Goal: Task Accomplishment & Management: Complete application form

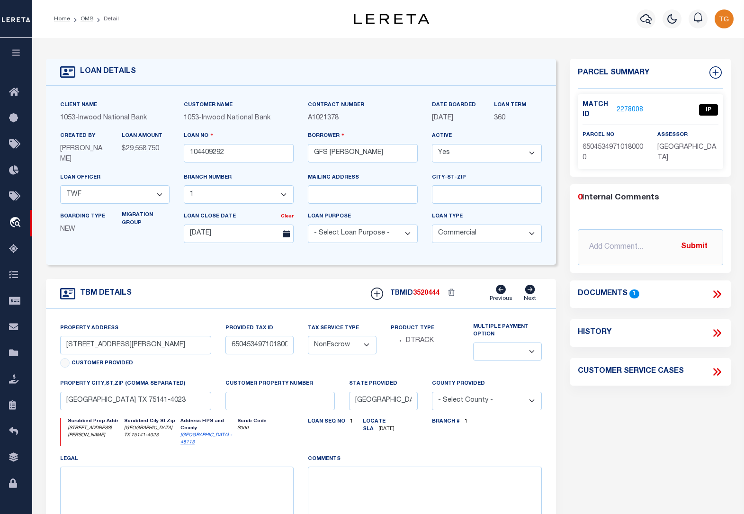
select select "200"
select select "271"
select select "91"
select select "20"
select select "NonEscrow"
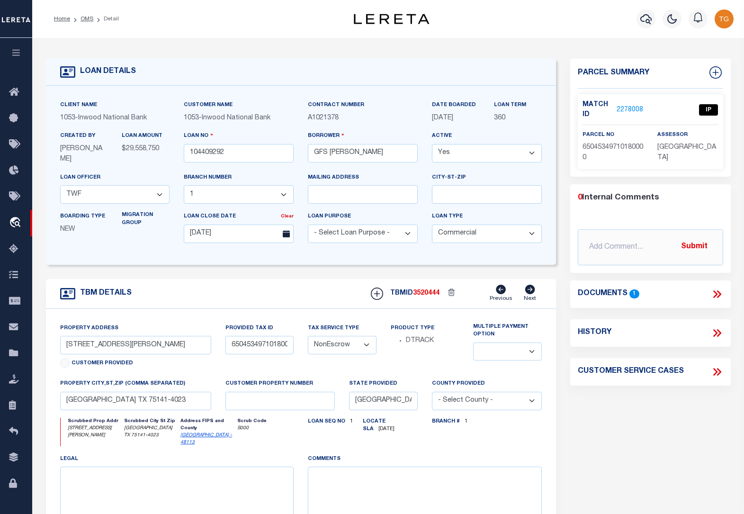
click at [80, 22] on li "OMS" at bounding box center [81, 19] width 23 height 9
click at [88, 16] on link "OMS" at bounding box center [86, 19] width 13 height 6
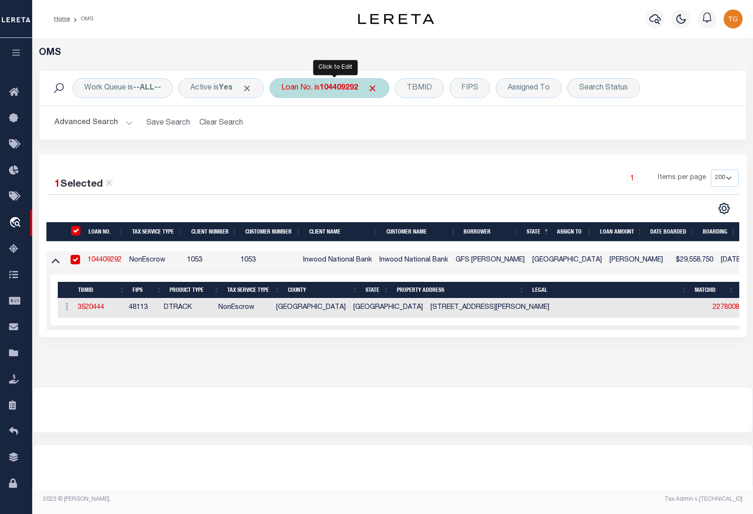
click at [337, 93] on div "Loan No. is 104409292" at bounding box center [329, 88] width 120 height 20
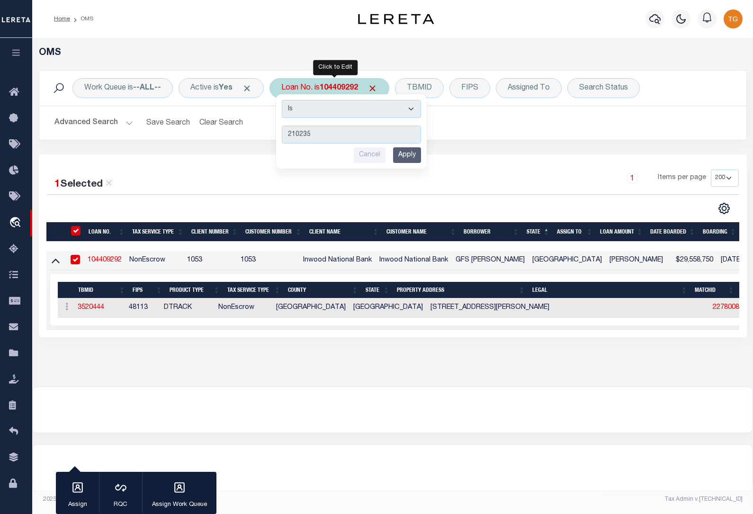
type input "2102352"
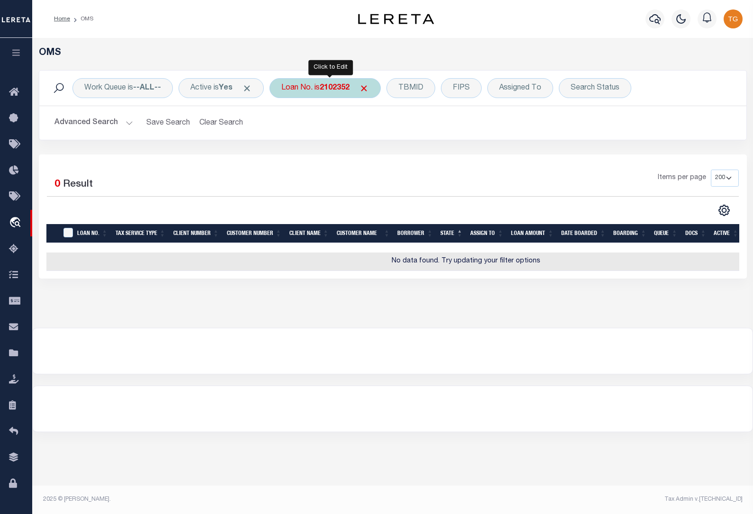
click at [339, 87] on b "2102352" at bounding box center [335, 88] width 30 height 8
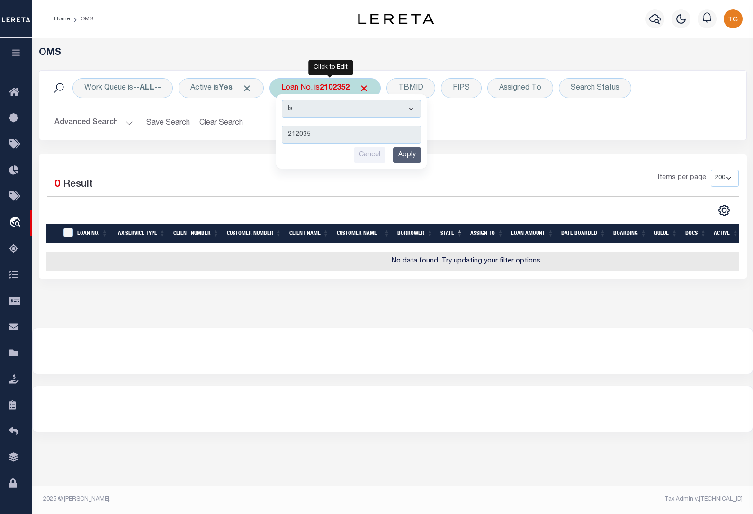
type input "2120352"
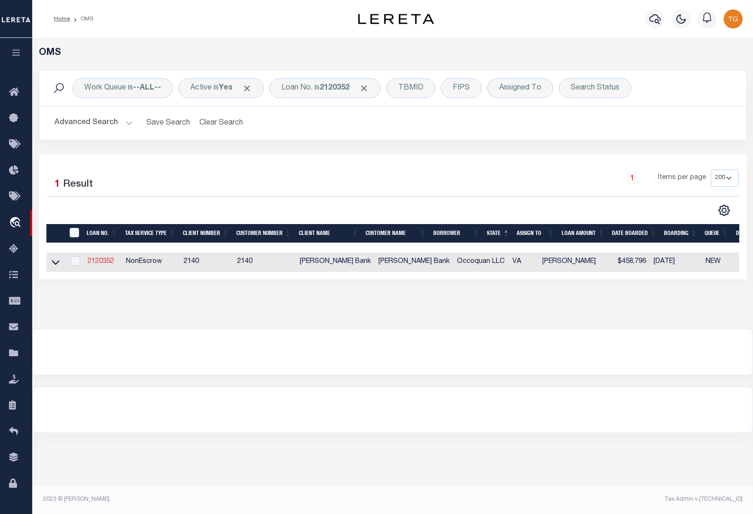
click at [98, 262] on link "2120352" at bounding box center [101, 261] width 27 height 7
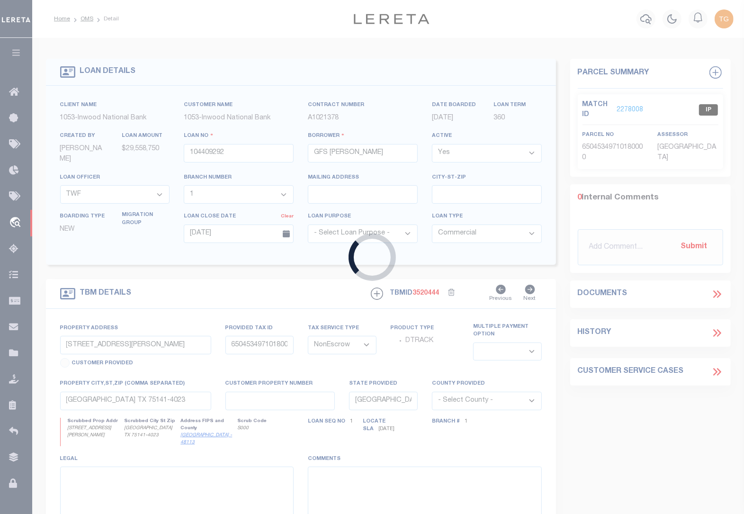
type input "2120352"
type input "Occoquan LLC"
select select
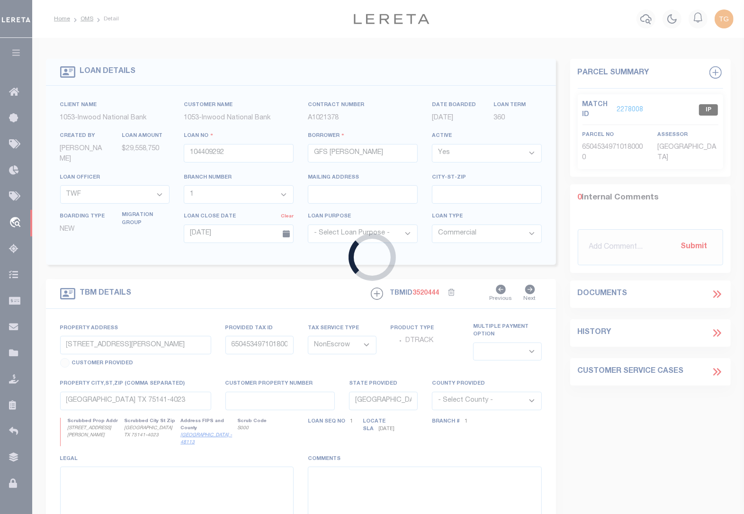
select select
type input "41 Lots [PERSON_NAME] at Occoquan Overlook"
select select
type input "Lorton VA 22079"
type input "12603"
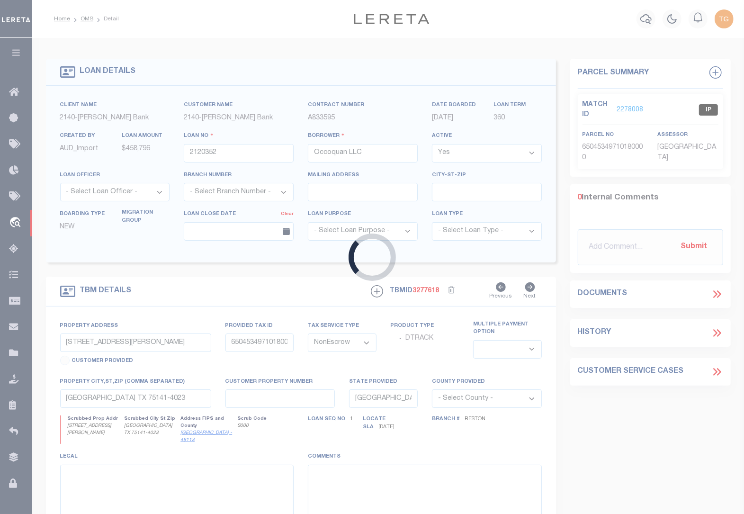
type input "VA"
select select
select select "7917"
select select "3195"
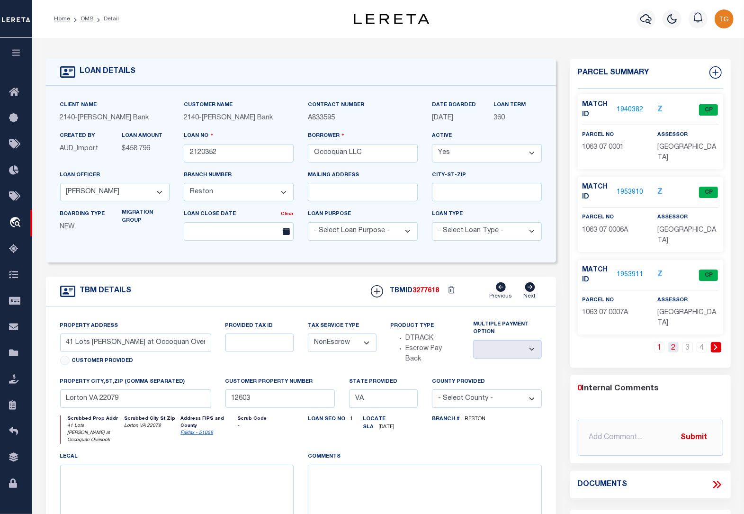
click at [673, 342] on link "2" at bounding box center [673, 347] width 10 height 10
click at [687, 342] on link "3" at bounding box center [687, 347] width 10 height 10
click at [701, 342] on link "4" at bounding box center [702, 347] width 10 height 10
click at [631, 270] on link "1953920" at bounding box center [630, 275] width 27 height 10
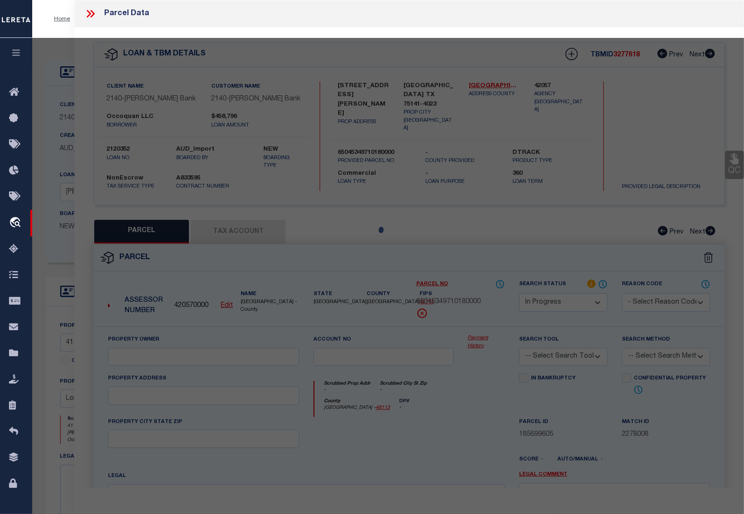
select select "AS"
checkbox input "false"
select select "PR"
type input "OCCOQUAN LLC"
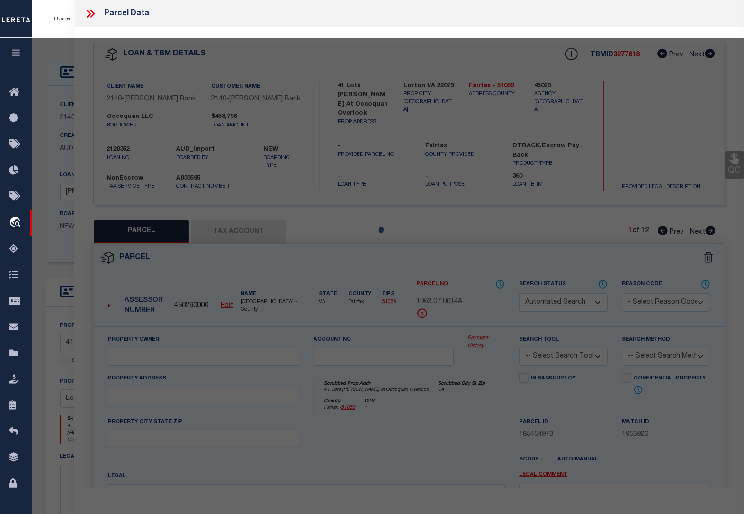
select select
type input "41 Lots [PERSON_NAME] at Occoquan Overlook"
type input "LA"
type textarea "LAND OF [PERSON_NAME] TEN LP LOT 14A"
type textarea "Completed based on the given legal document."
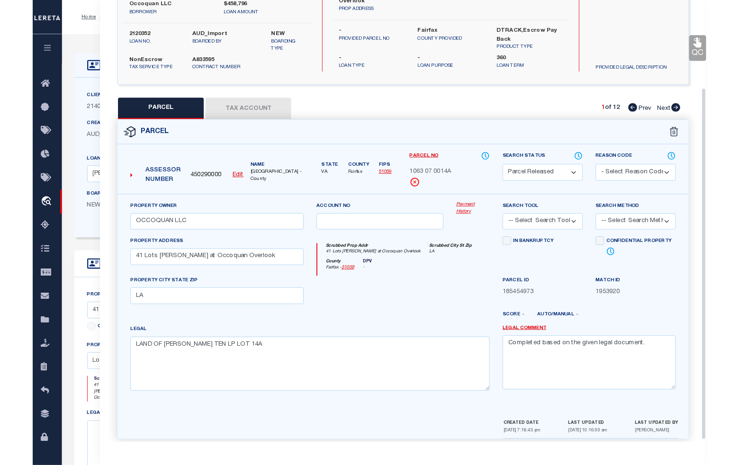
scroll to position [124, 0]
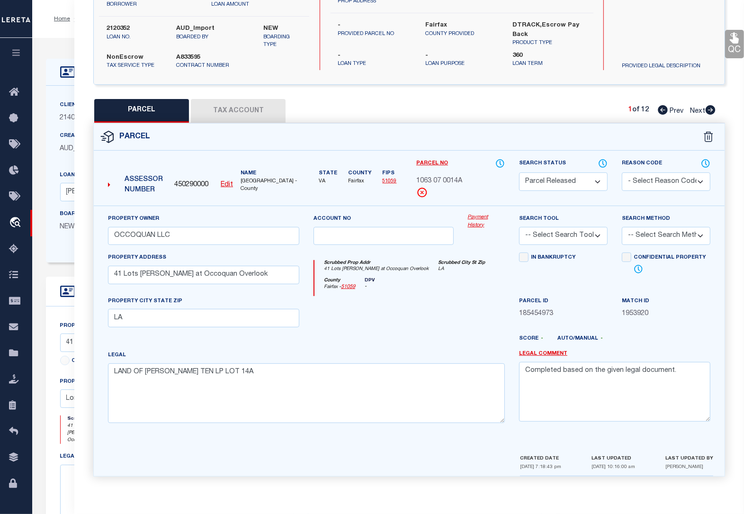
drag, startPoint x: 653, startPoint y: 472, endPoint x: 584, endPoint y: 467, distance: 69.7
click at [584, 467] on div "CREATED DATE [DATE] 7:18:43 pm LAST UPDATED [DATE] 10:16:00 am LAST UPDATED BY …" at bounding box center [616, 464] width 193 height 23
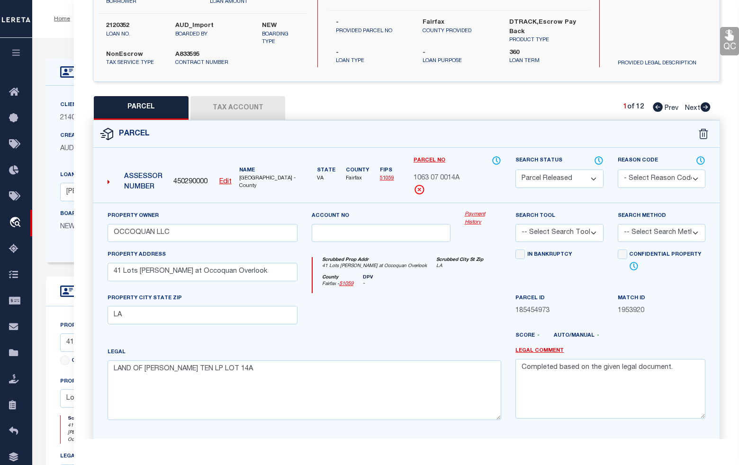
click at [413, 342] on div at bounding box center [431, 339] width 153 height 15
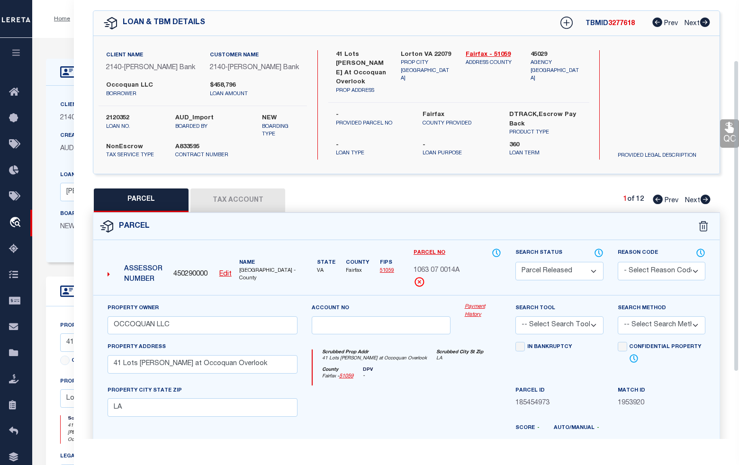
scroll to position [0, 0]
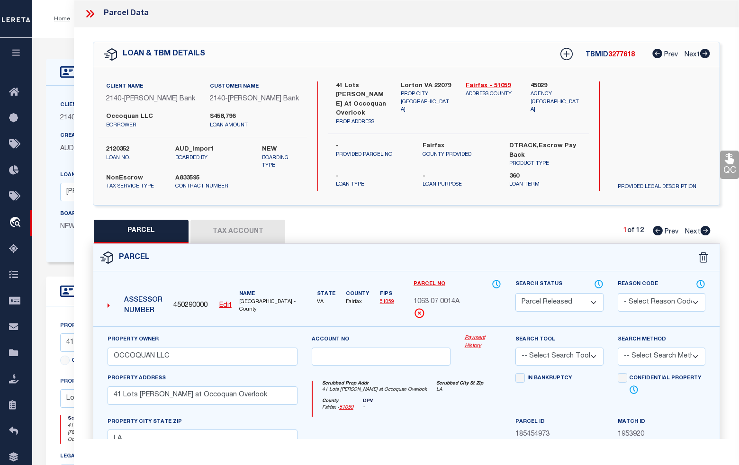
click at [90, 12] on icon at bounding box center [90, 14] width 12 height 12
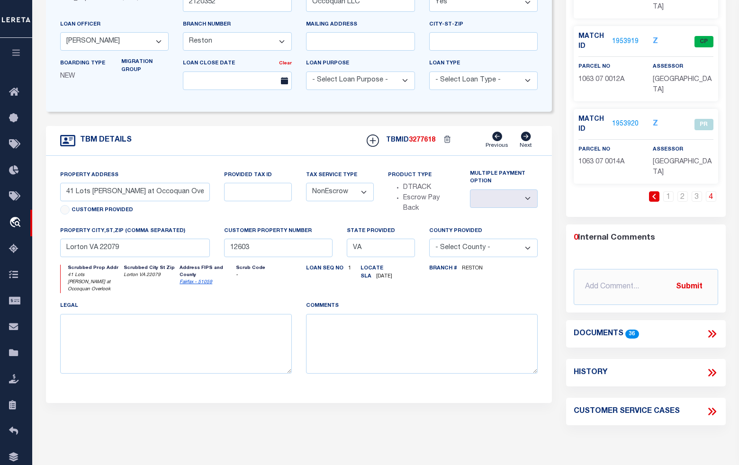
scroll to position [178, 0]
